Goal: Find specific page/section: Find specific page/section

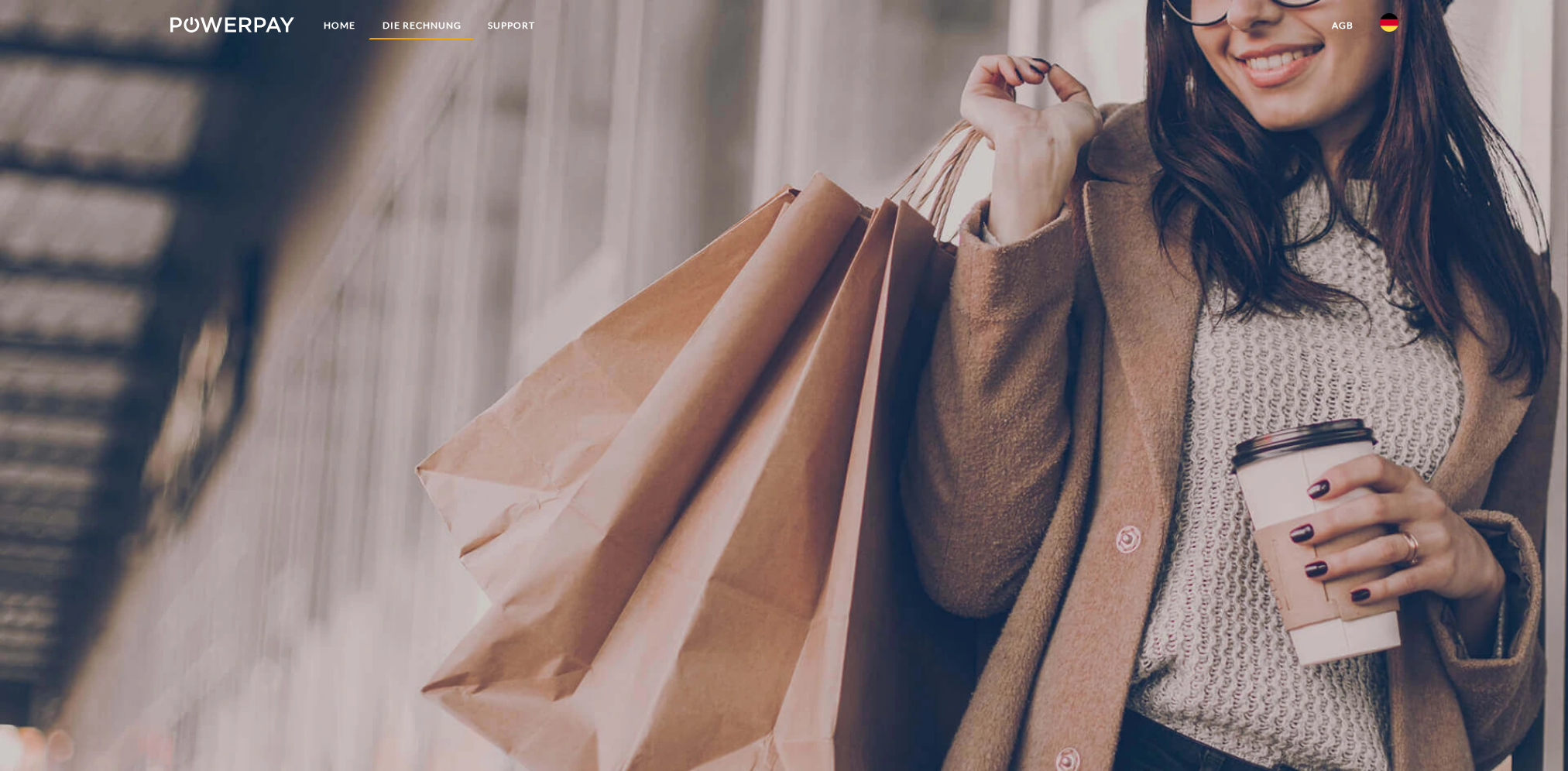
click at [446, 26] on link "DIE RECHNUNG" at bounding box center [421, 26] width 105 height 28
click at [319, 32] on link "Home" at bounding box center [339, 26] width 58 height 28
click at [248, 28] on img at bounding box center [232, 24] width 124 height 16
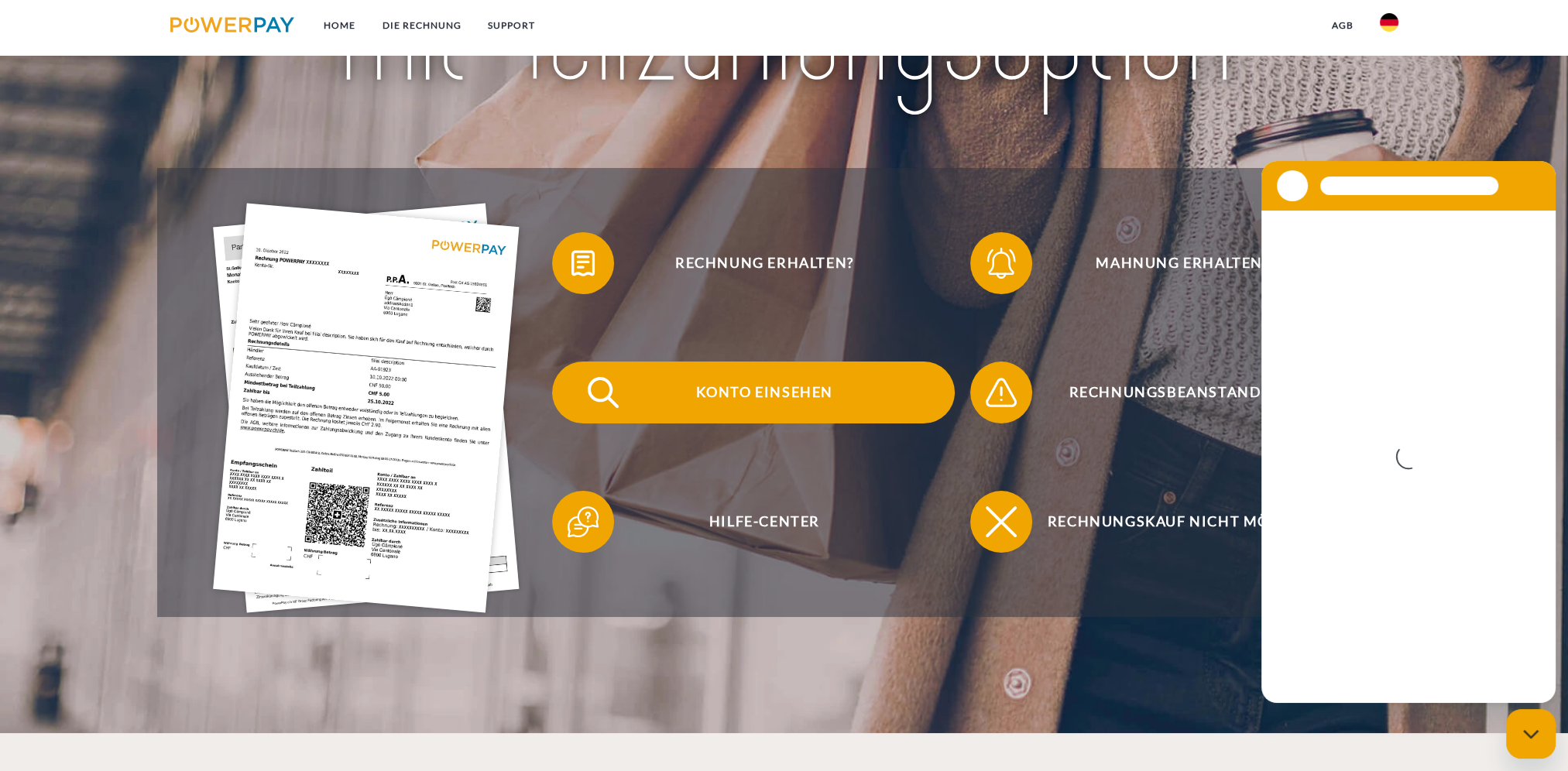
scroll to position [387, 0]
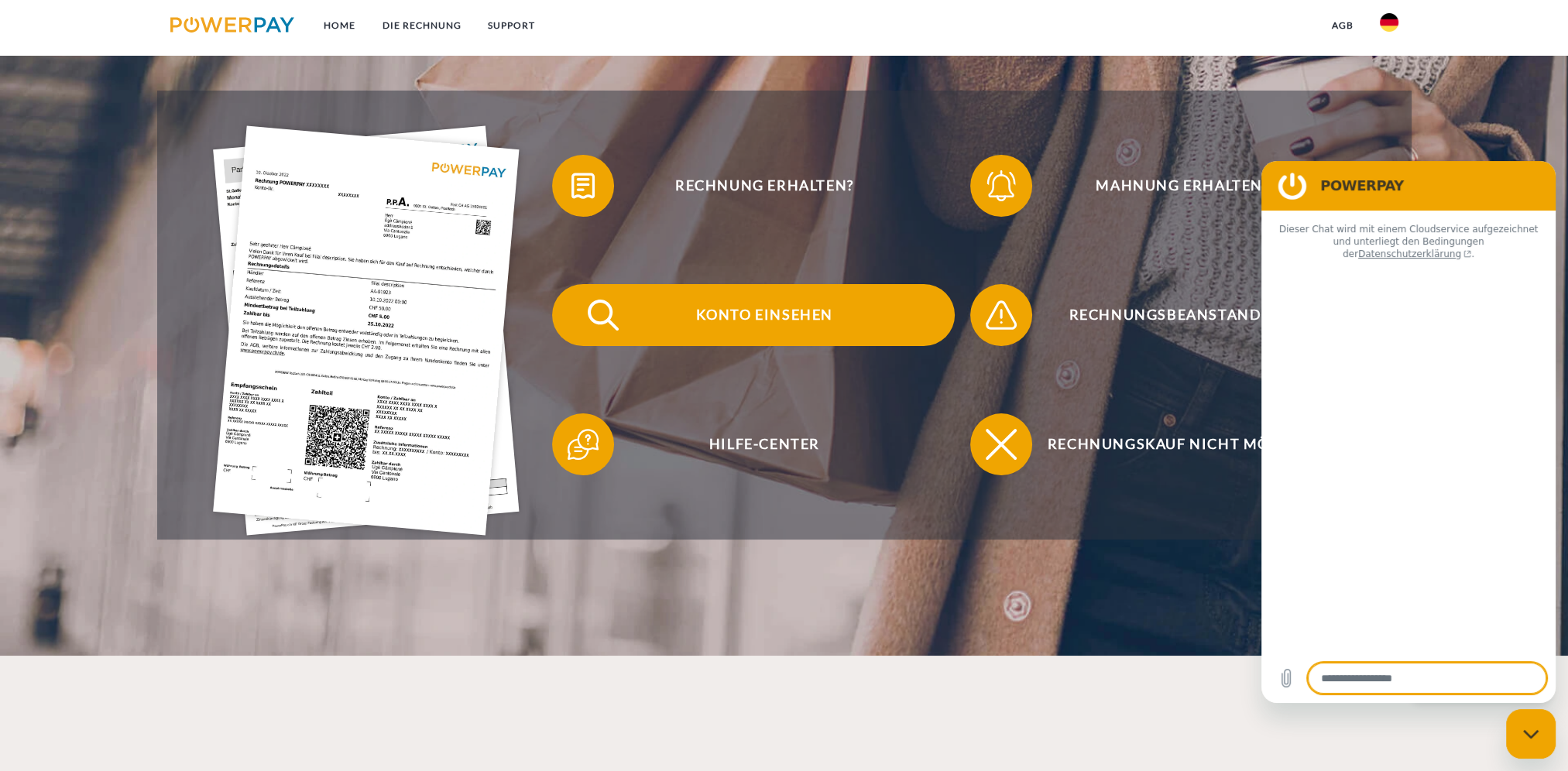
type textarea "*"
click at [793, 314] on span "Konto einsehen" at bounding box center [764, 315] width 380 height 62
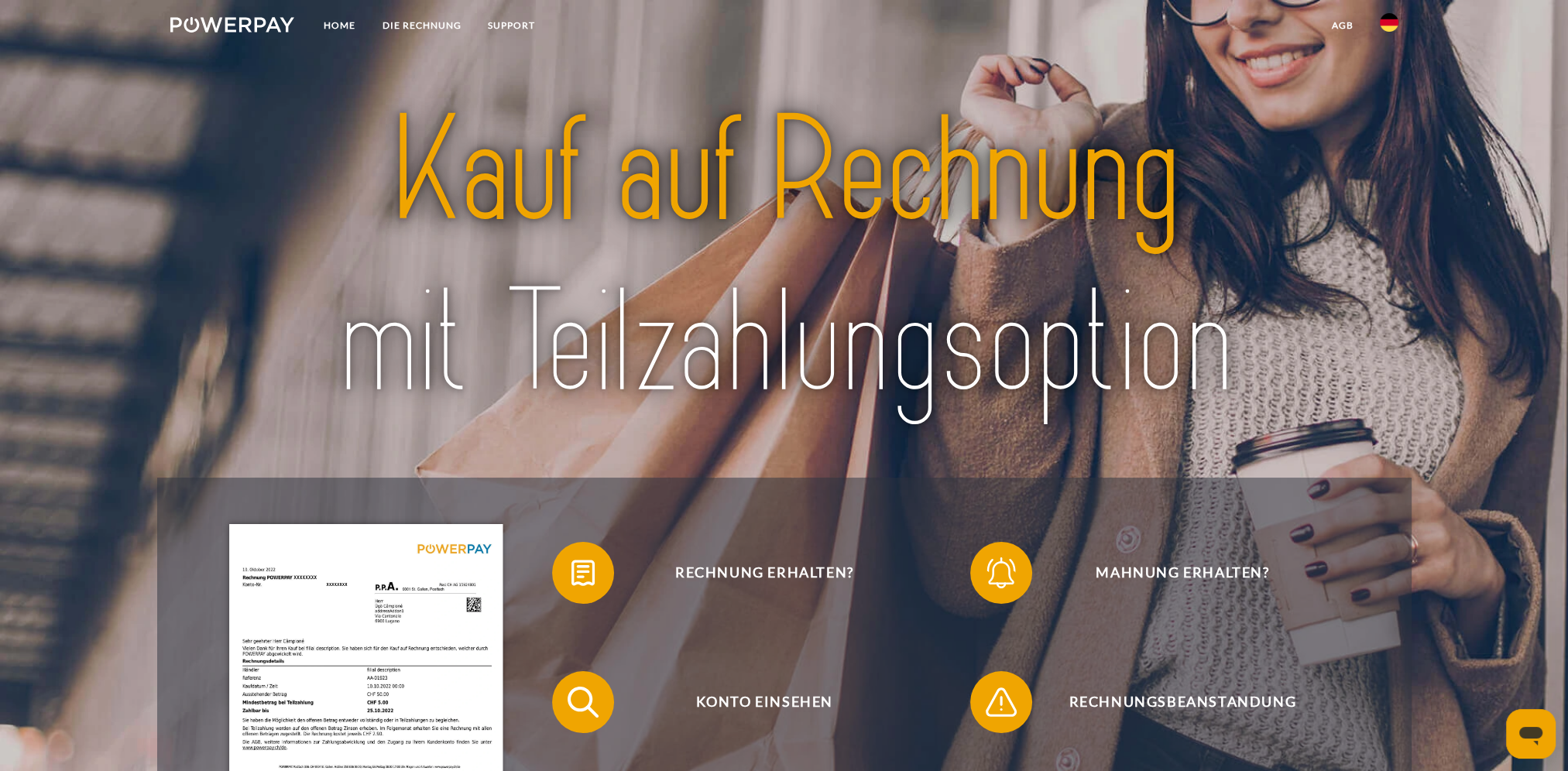
scroll to position [77, 0]
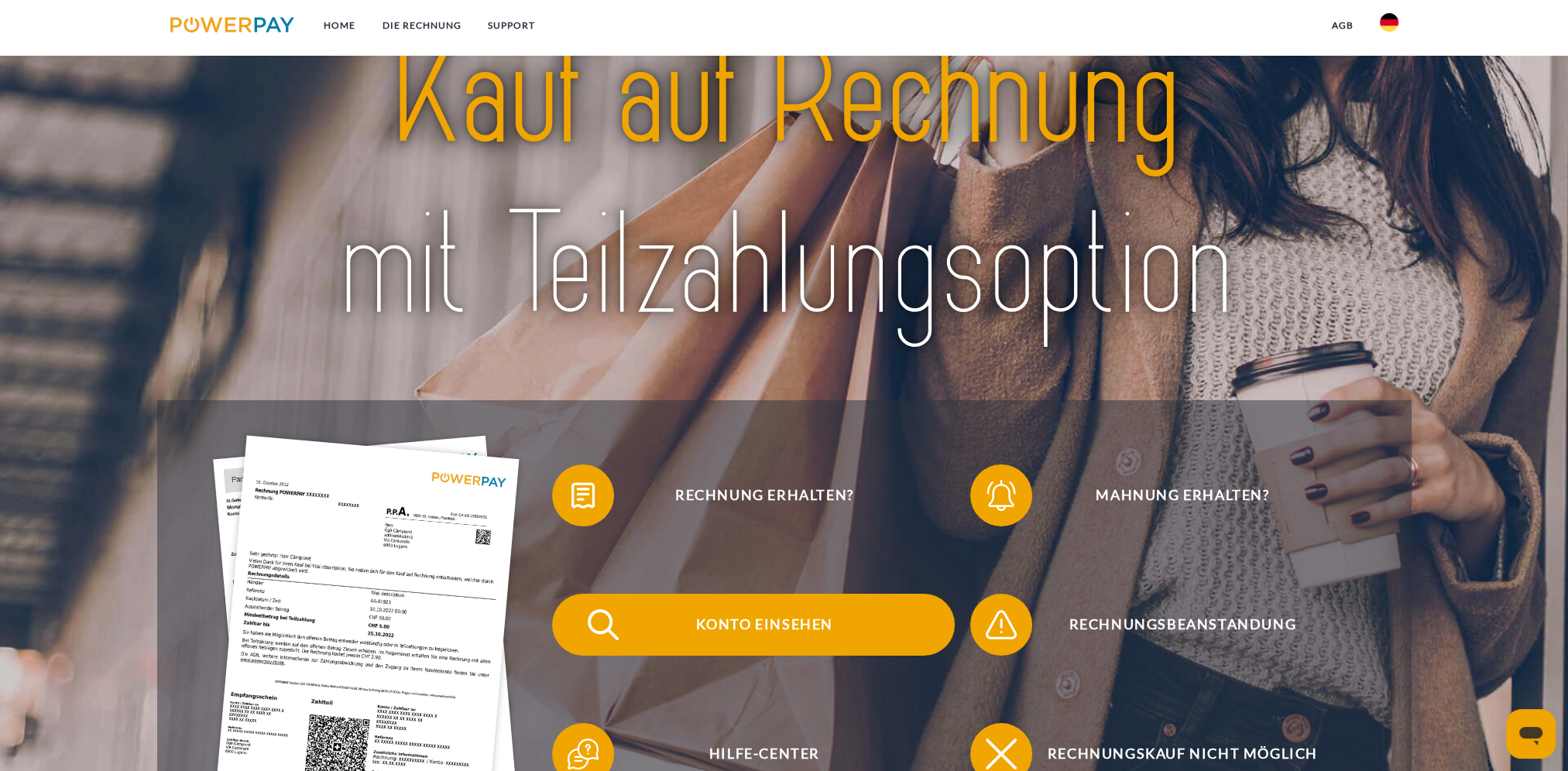
click at [738, 617] on span "Konto einsehen" at bounding box center [764, 624] width 380 height 62
